Goal: Use online tool/utility: Utilize a website feature to perform a specific function

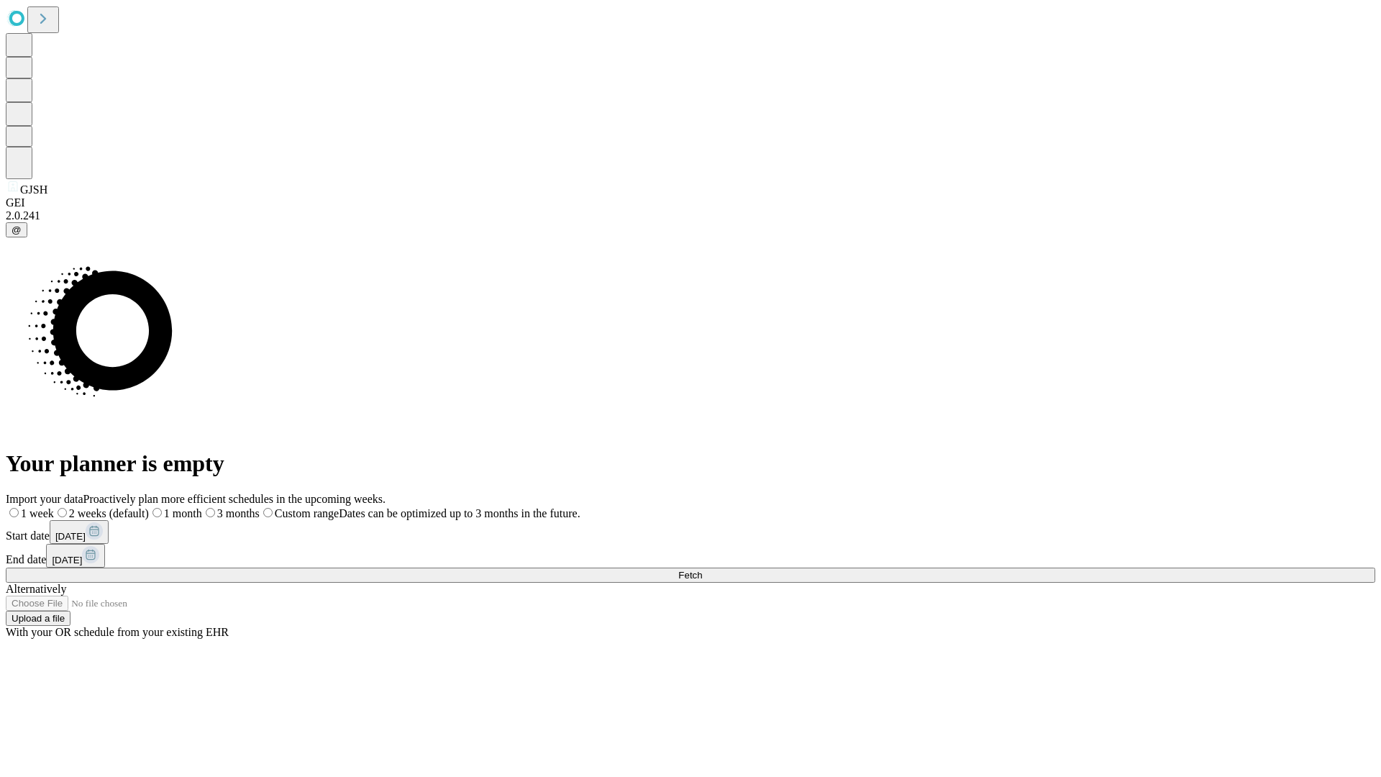
click at [702, 570] on span "Fetch" at bounding box center [690, 575] width 24 height 11
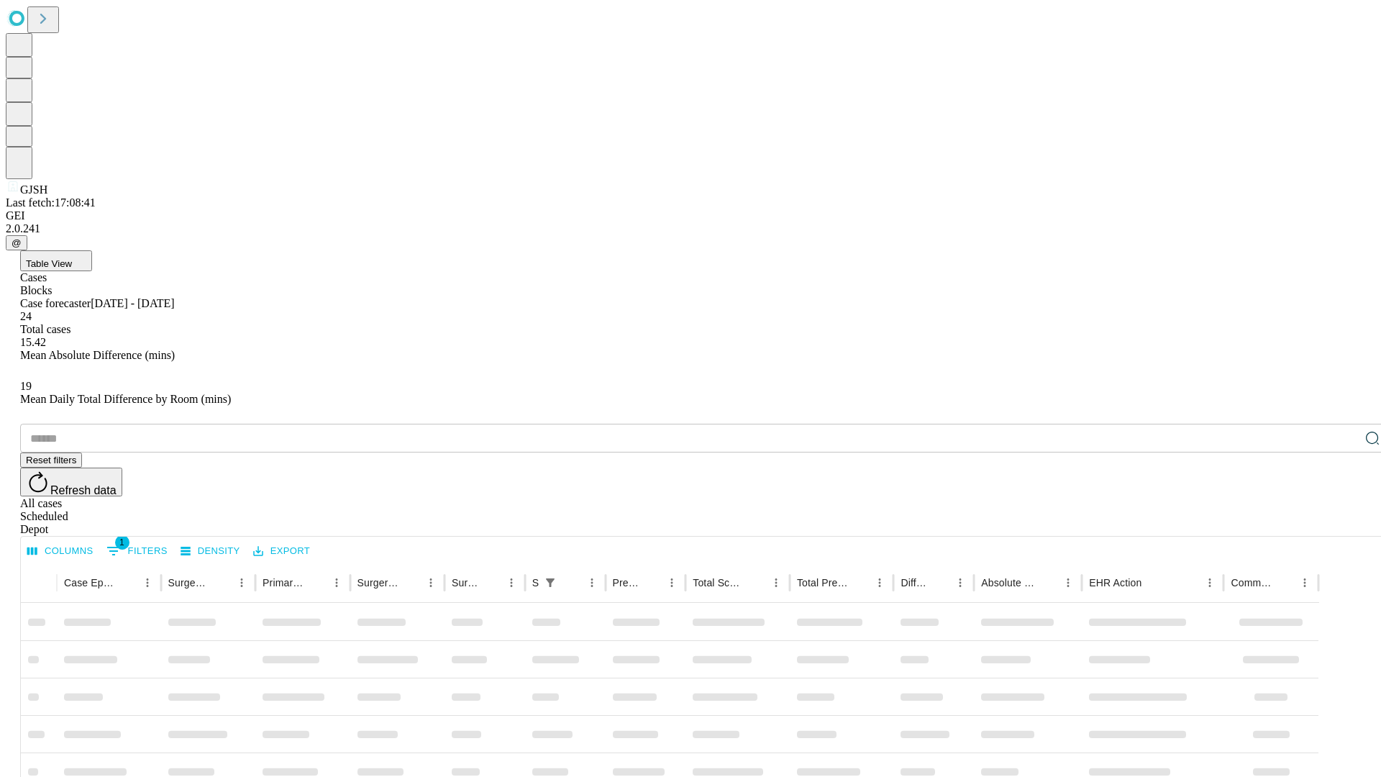
click at [72, 258] on span "Table View" at bounding box center [49, 263] width 46 height 11
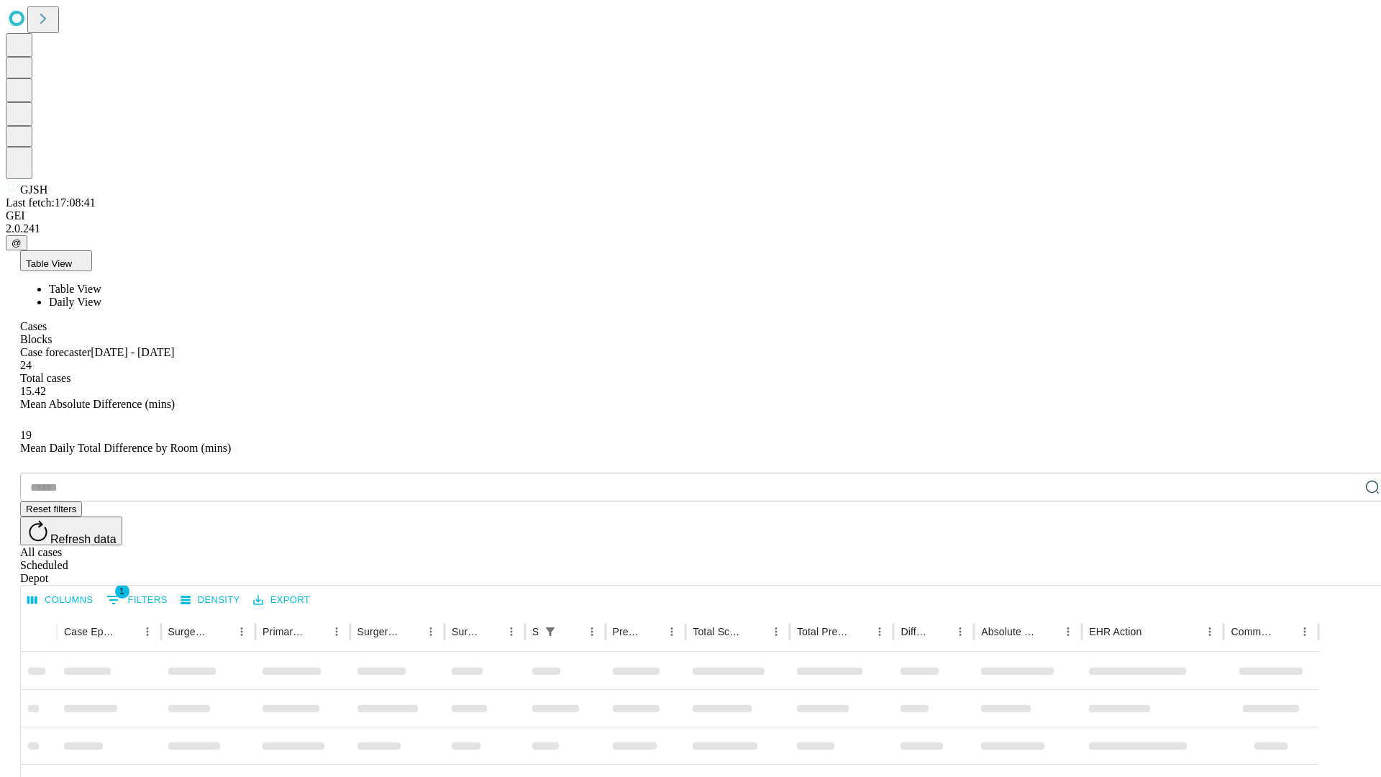
click at [101, 296] on span "Daily View" at bounding box center [75, 302] width 53 height 12
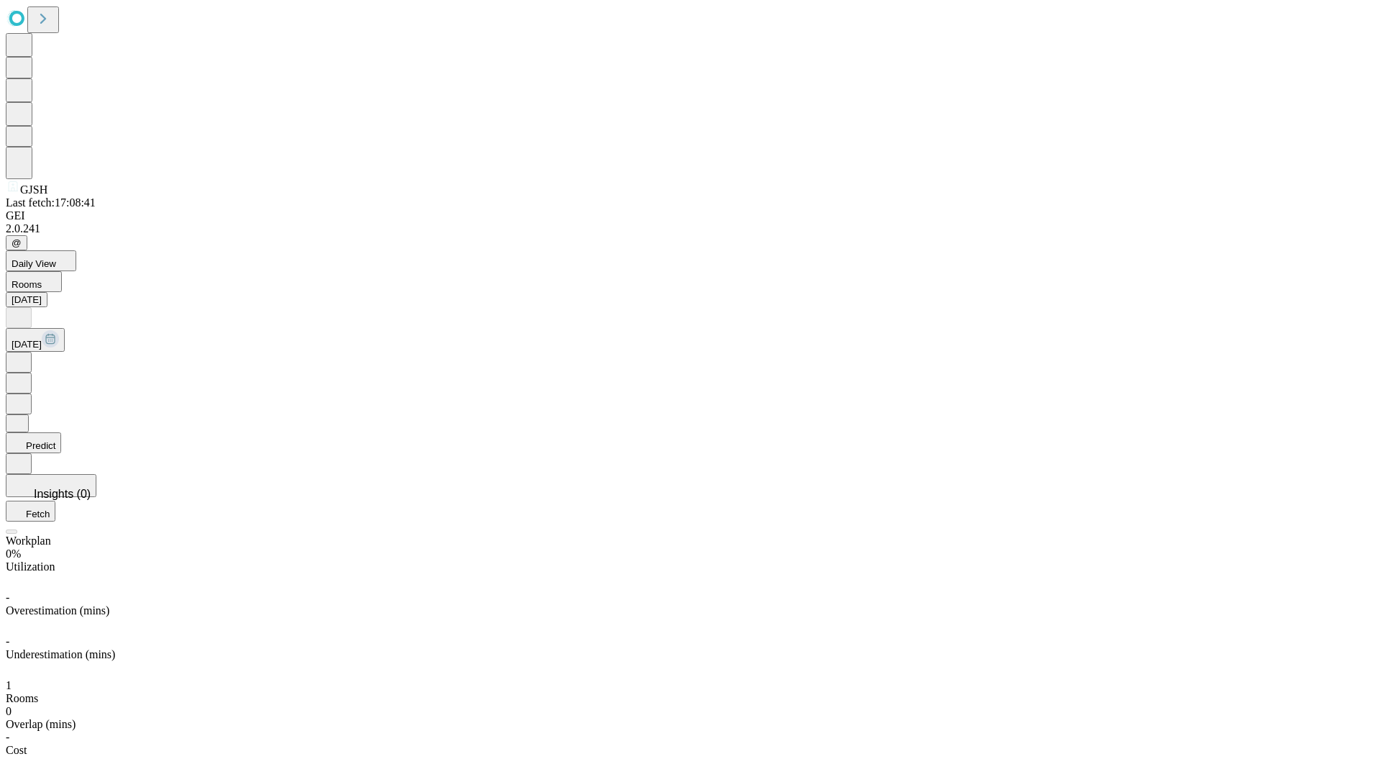
click at [61, 432] on button "Predict" at bounding box center [33, 442] width 55 height 21
